Goal: Task Accomplishment & Management: Complete application form

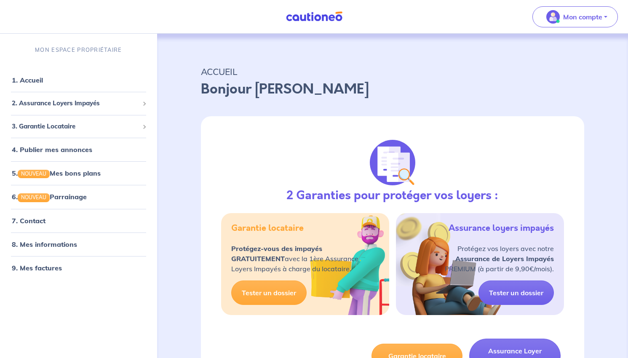
select select "FR"
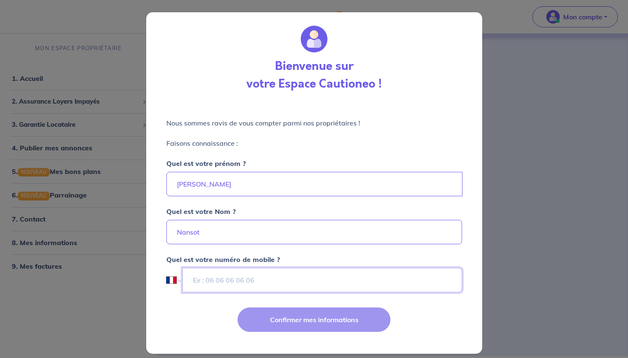
click at [241, 284] on input "tel" at bounding box center [321, 280] width 279 height 24
type input "06 82 01 74 15"
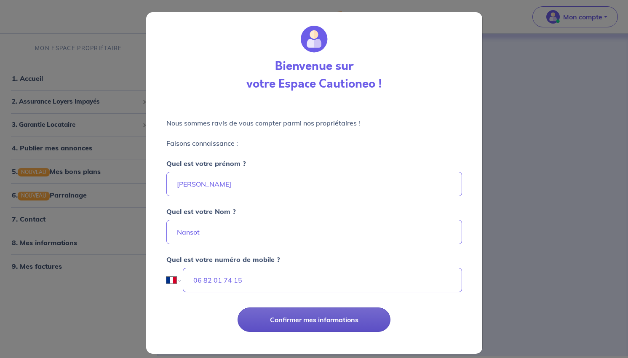
click at [315, 322] on button "Confirmer mes informations" at bounding box center [313, 319] width 153 height 24
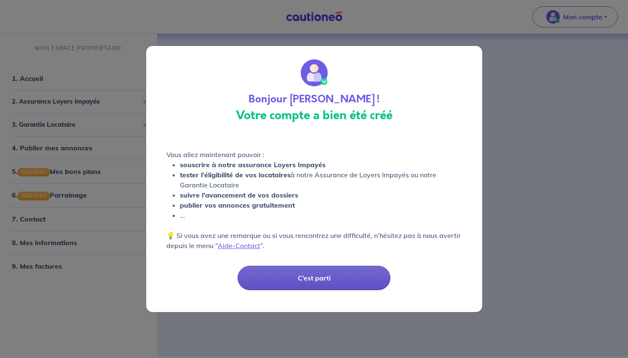
click at [300, 278] on button "C’est parti" at bounding box center [313, 278] width 153 height 24
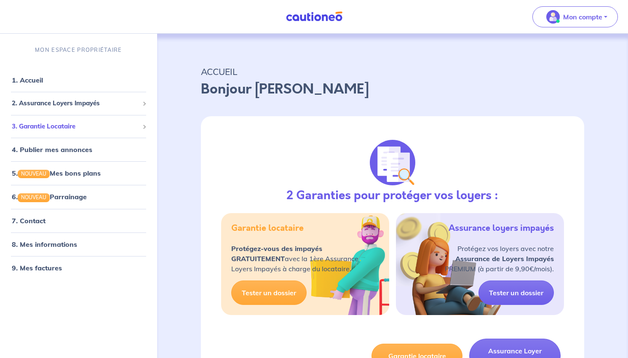
click at [64, 123] on span "3. Garantie Locataire" at bounding box center [75, 127] width 127 height 10
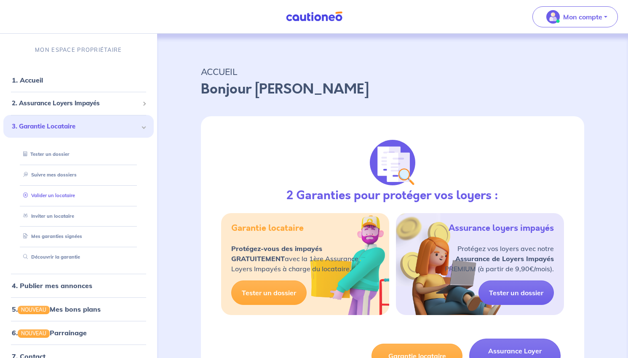
click at [57, 196] on link "Valider un locataire" at bounding box center [47, 195] width 55 height 6
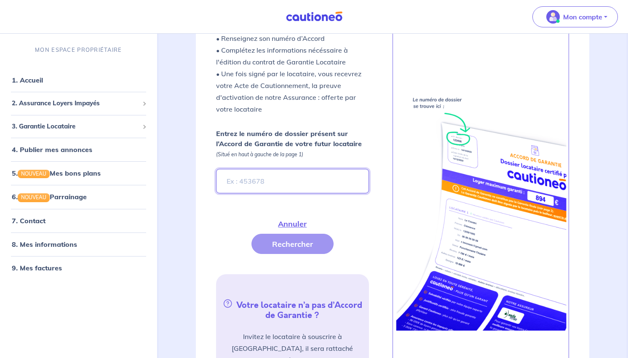
scroll to position [230, 0]
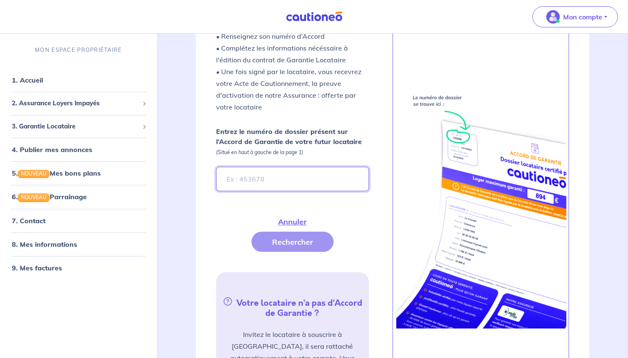
click at [253, 179] on input "Entrez le numéro de dossier présent sur l’Accord de Garantie de votre futur loc…" at bounding box center [292, 179] width 153 height 24
paste input "OCoMY0-2"
type input "OCoMY0-2"
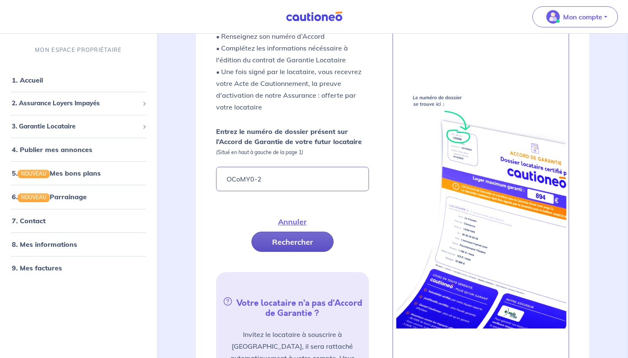
click at [306, 241] on button "Rechercher" at bounding box center [292, 242] width 82 height 20
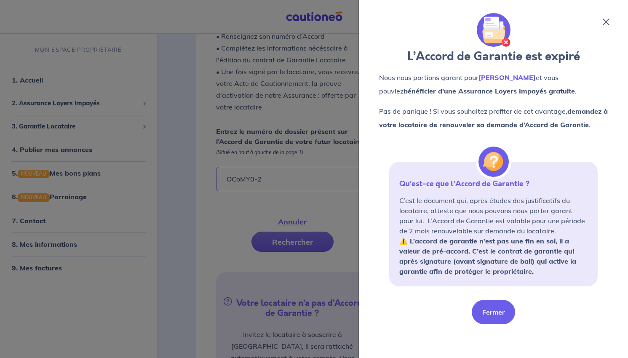
click at [494, 314] on button "Fermer" at bounding box center [492, 312] width 43 height 24
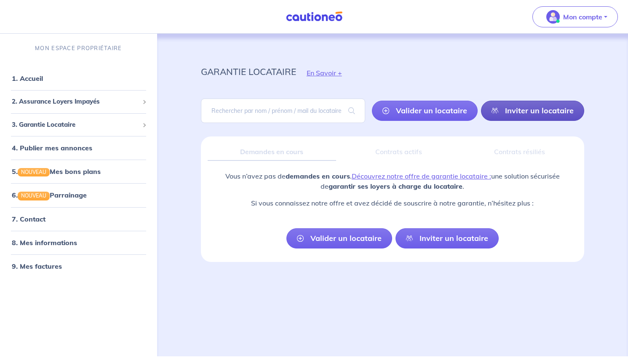
click at [522, 111] on link "Inviter un locataire" at bounding box center [532, 111] width 103 height 20
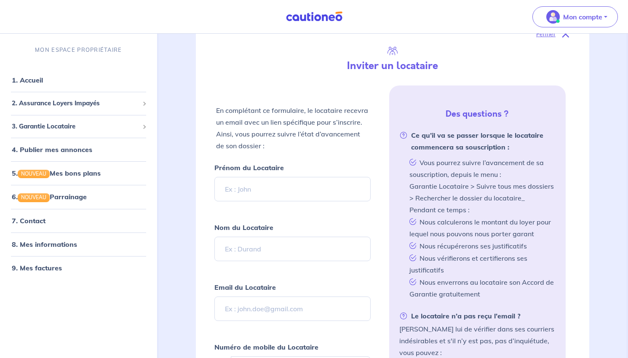
scroll to position [136, 0]
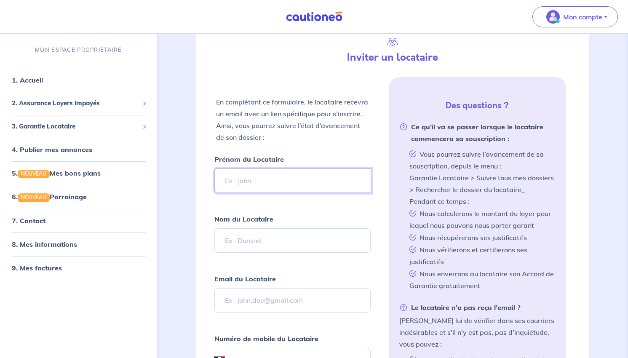
click at [254, 176] on input "Prénom du Locataire" at bounding box center [292, 180] width 157 height 24
type input "Asmaa"
type input "Djedidi"
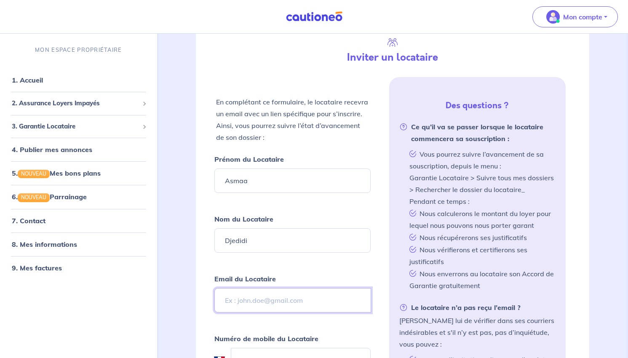
paste input "[EMAIL_ADDRESS][DOMAIN_NAME]"
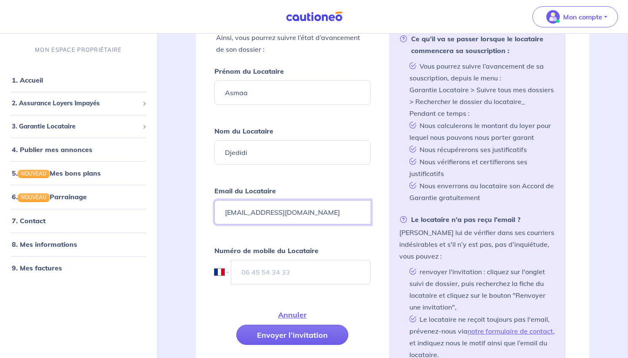
scroll to position [255, 0]
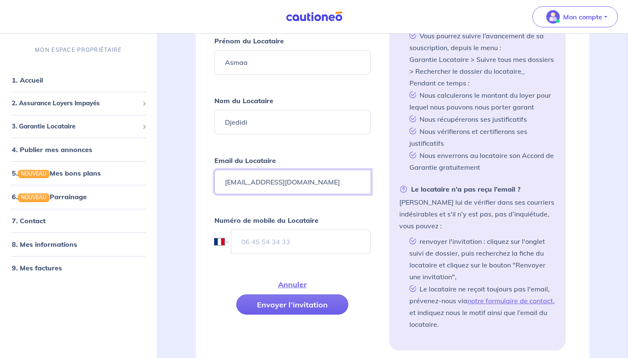
type input "[EMAIL_ADDRESS][DOMAIN_NAME]"
click at [261, 242] on input "tel" at bounding box center [301, 241] width 140 height 24
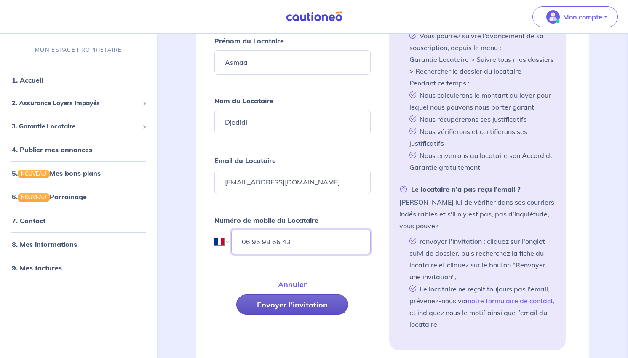
type input "06 95 98 66 43"
click at [290, 309] on button "Envoyer l’invitation" at bounding box center [292, 304] width 112 height 20
